Goal: Contribute content: Add original content to the website for others to see

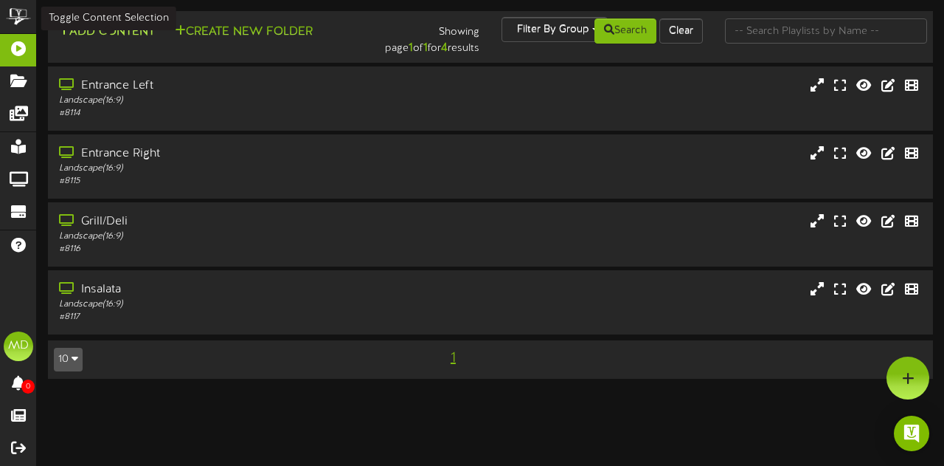
click at [124, 35] on button "Add Content" at bounding box center [106, 32] width 105 height 18
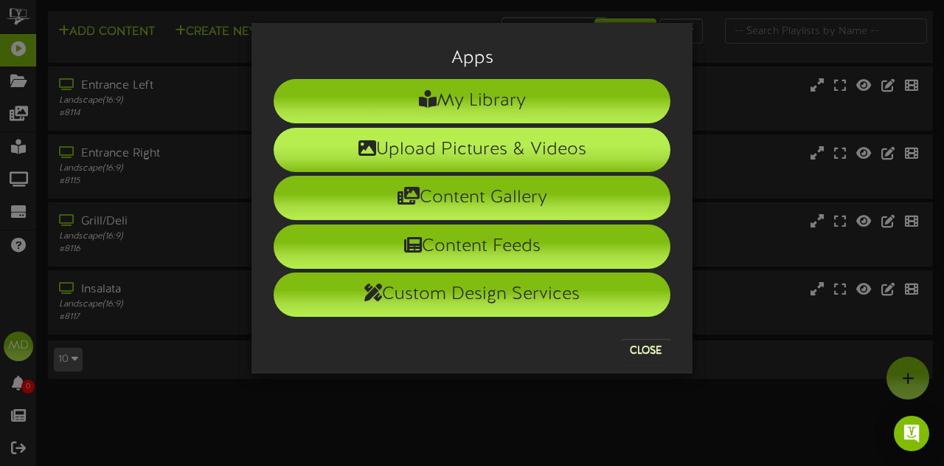
click at [482, 144] on li "Upload Pictures & Videos" at bounding box center [472, 150] width 397 height 44
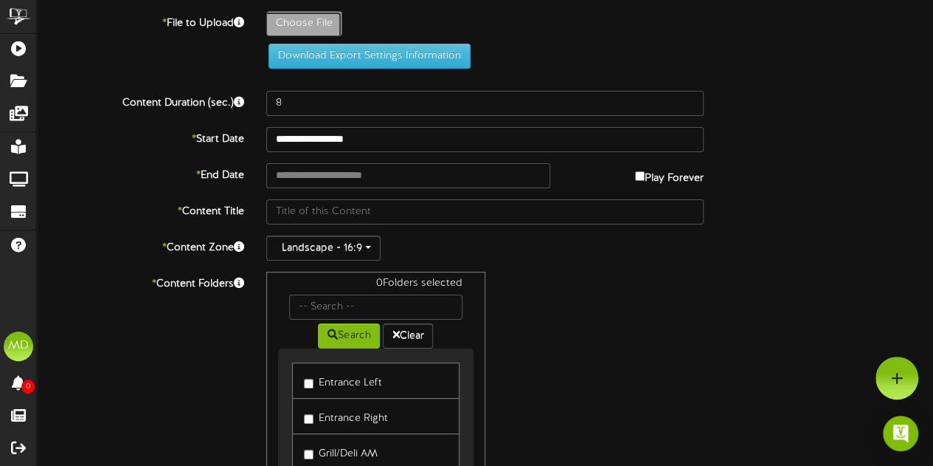
type input "**********"
type input "WeeklyMenu"
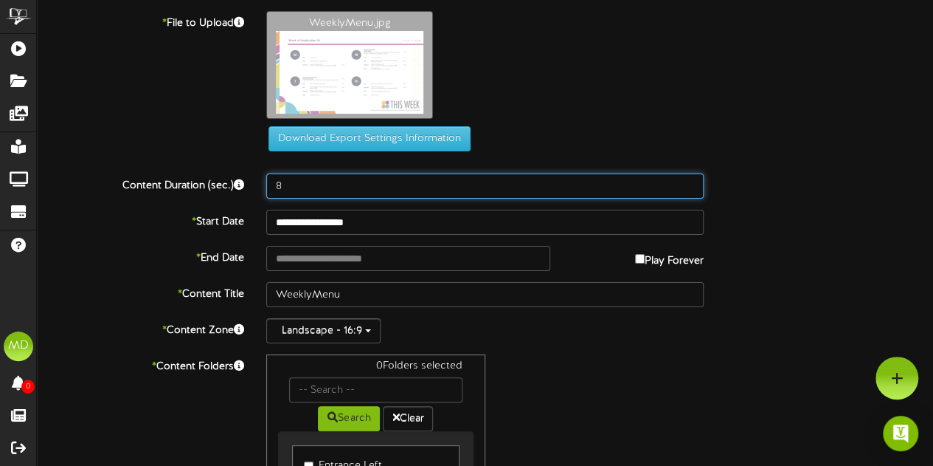
drag, startPoint x: 295, startPoint y: 181, endPoint x: 243, endPoint y: 183, distance: 52.4
click at [243, 183] on div "Content Duration (sec.) 8" at bounding box center [485, 185] width 918 height 25
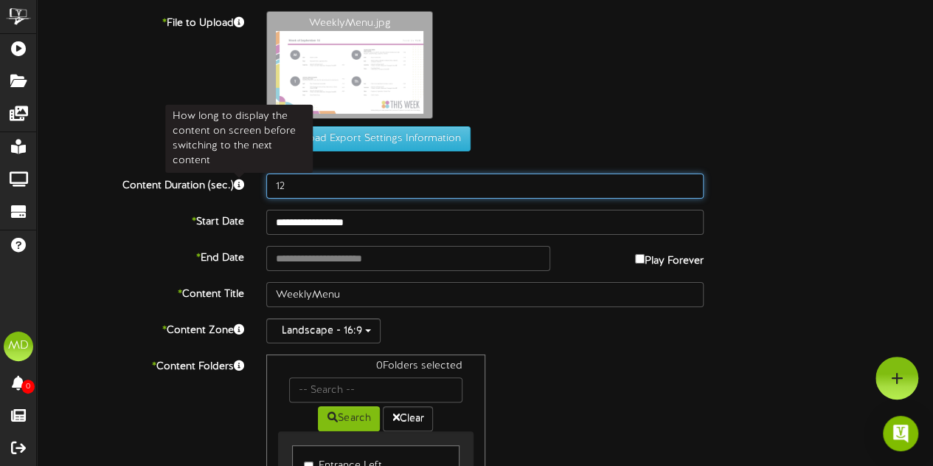
type input "12"
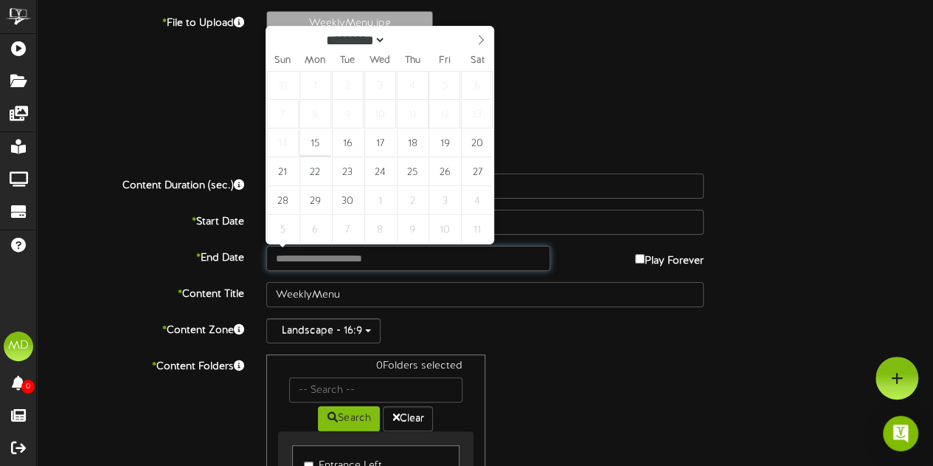
click at [302, 265] on input "text" at bounding box center [408, 258] width 284 height 25
type input "**********"
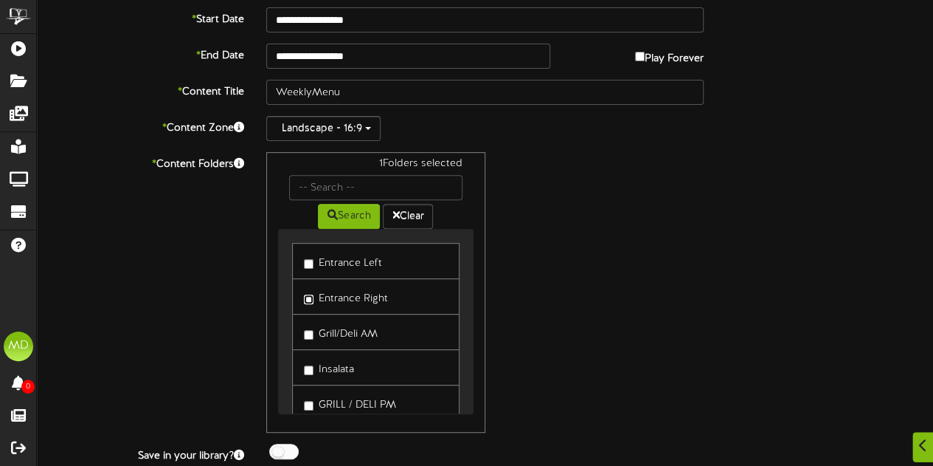
scroll to position [244, 0]
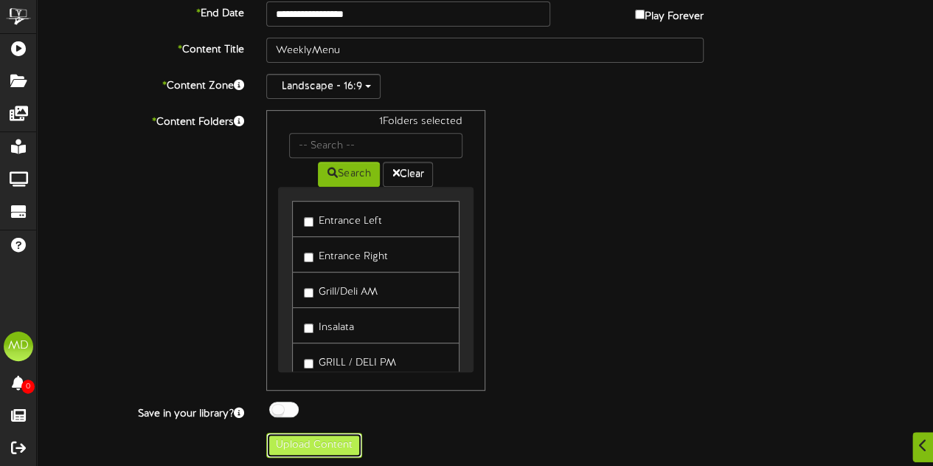
click at [310, 440] on button "Upload Content" at bounding box center [314, 444] width 96 height 25
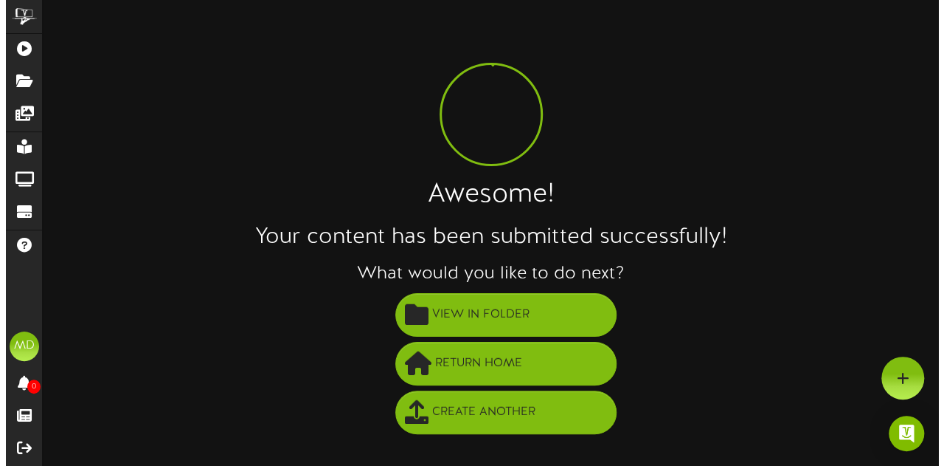
scroll to position [0, 0]
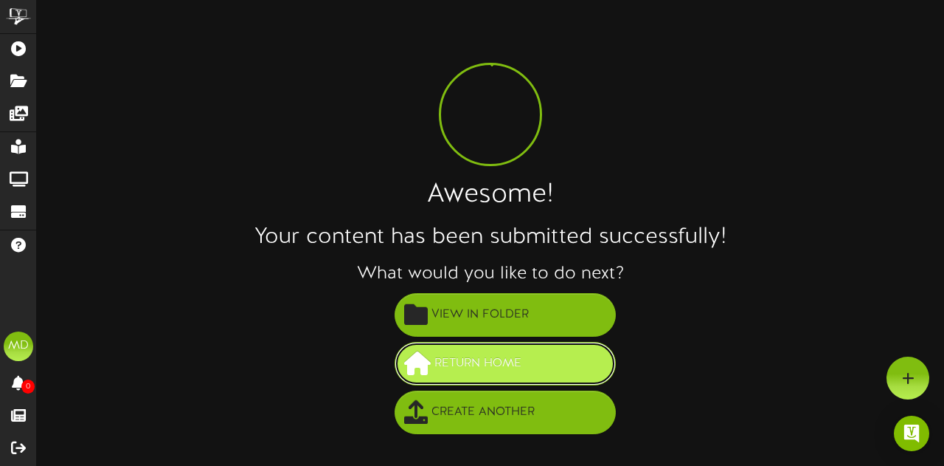
click at [506, 361] on span "Return Home" at bounding box center [478, 363] width 94 height 24
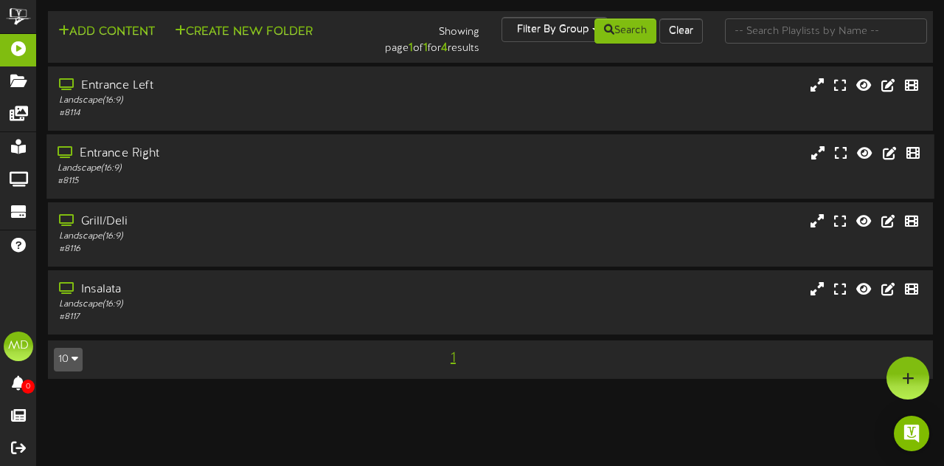
click at [397, 166] on div "Landscape ( 16:9 )" at bounding box center [231, 168] width 347 height 13
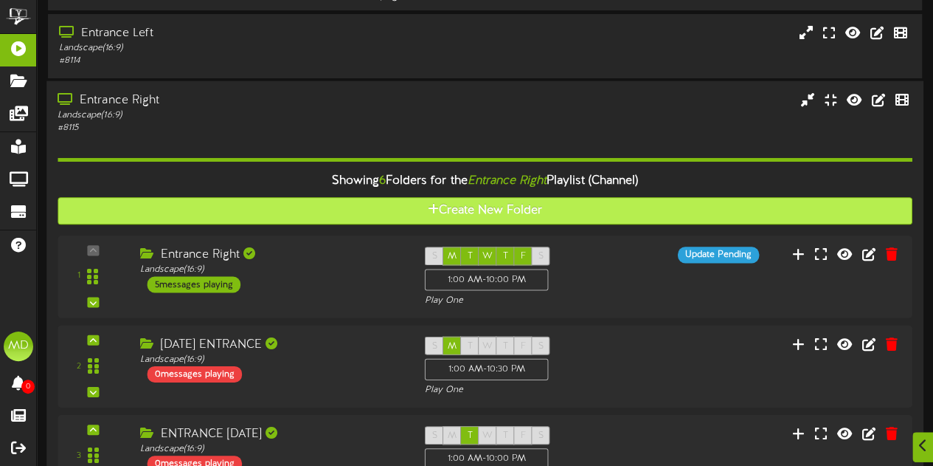
scroll to position [74, 0]
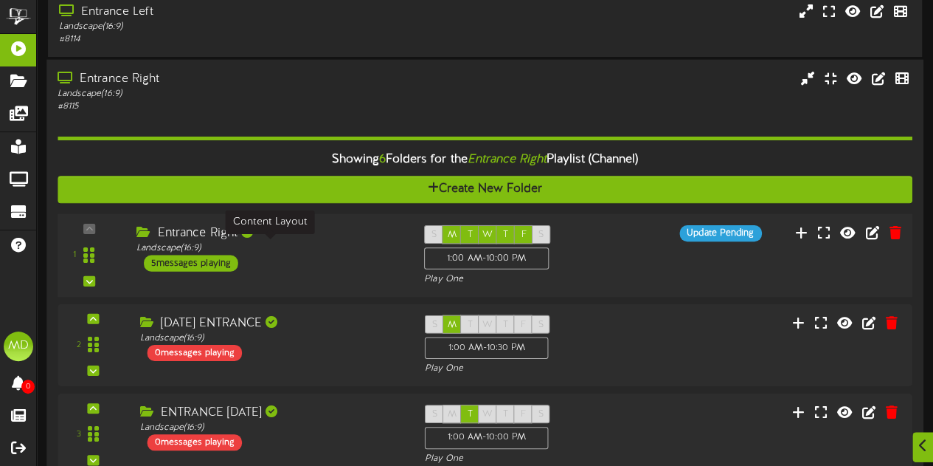
click at [298, 246] on div "Landscape ( 16:9 )" at bounding box center [269, 248] width 266 height 13
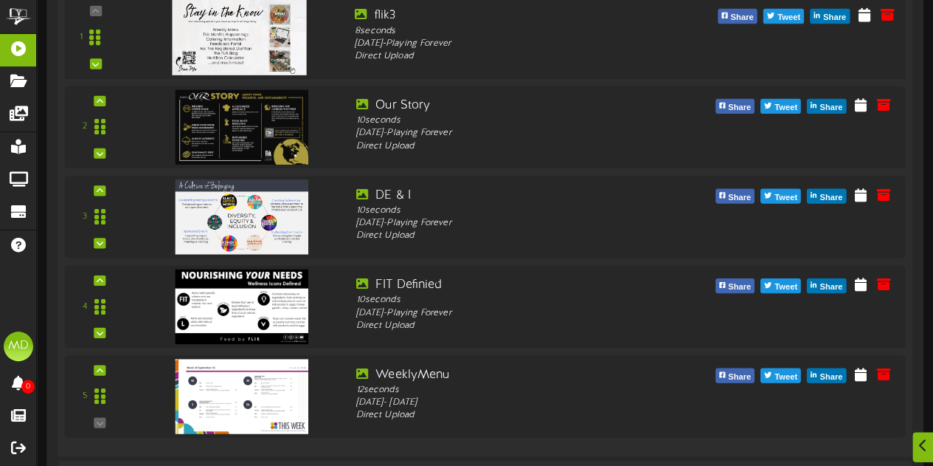
scroll to position [516, 0]
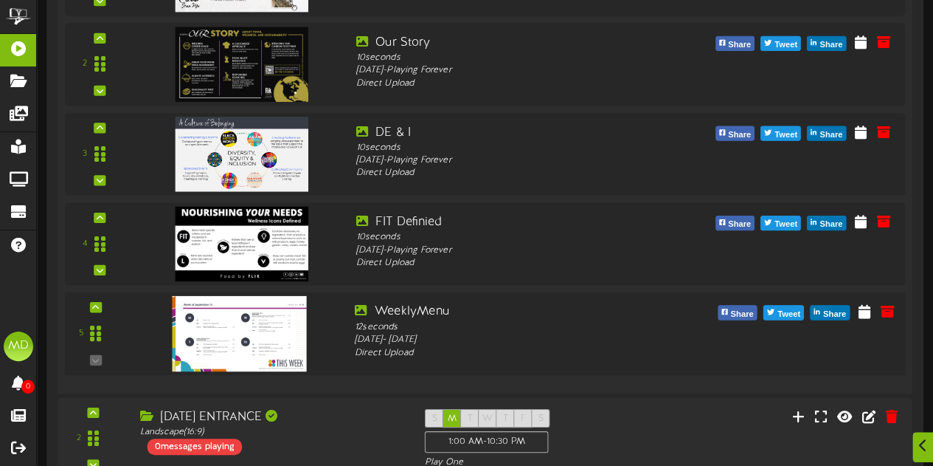
click at [260, 335] on img at bounding box center [239, 332] width 134 height 75
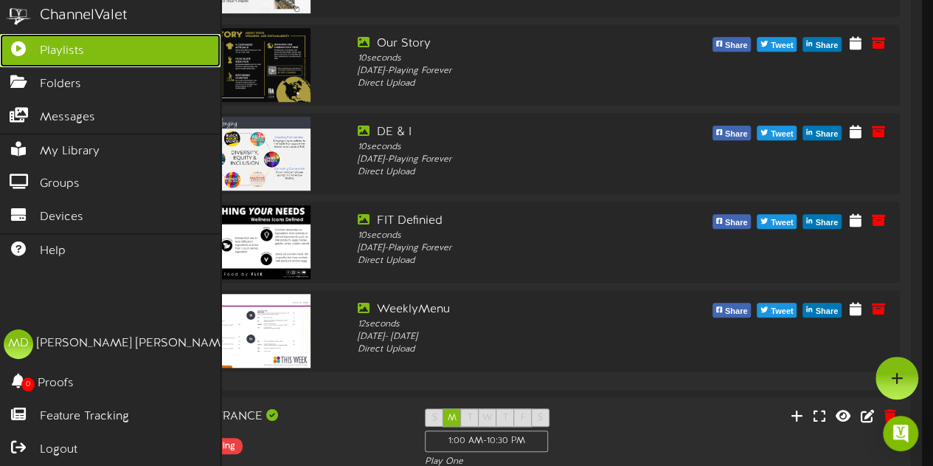
click at [55, 52] on span "Playlists" at bounding box center [62, 51] width 44 height 17
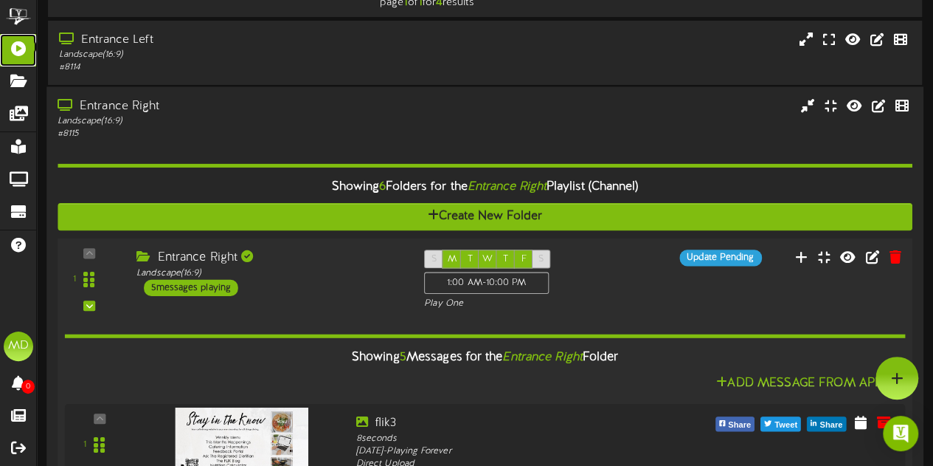
scroll to position [0, 0]
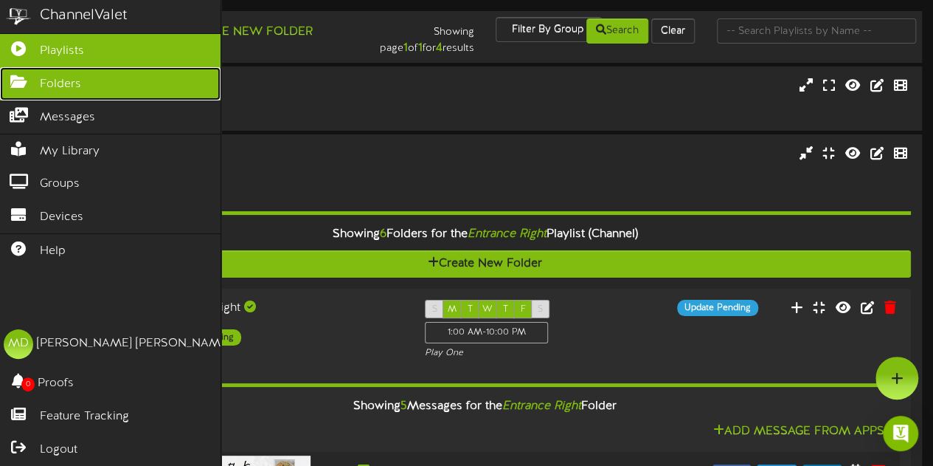
click at [69, 76] on span "Folders" at bounding box center [60, 84] width 41 height 17
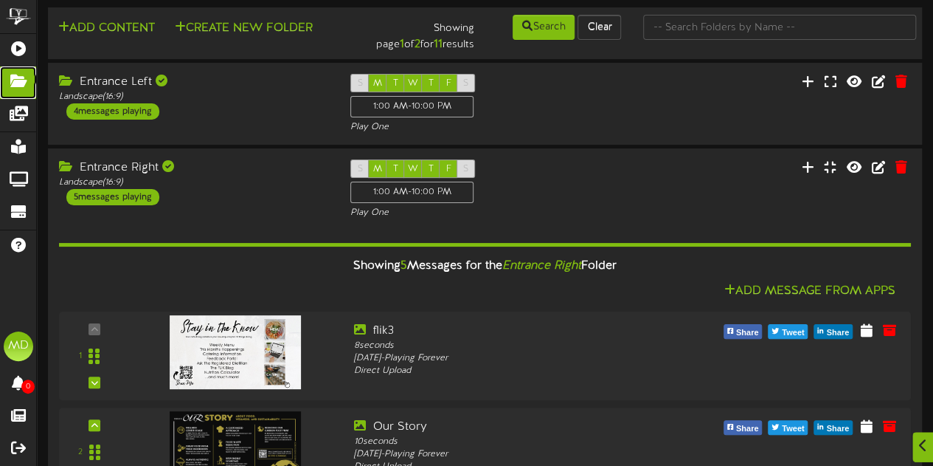
scroll to position [59, 0]
